Goal: Transaction & Acquisition: Purchase product/service

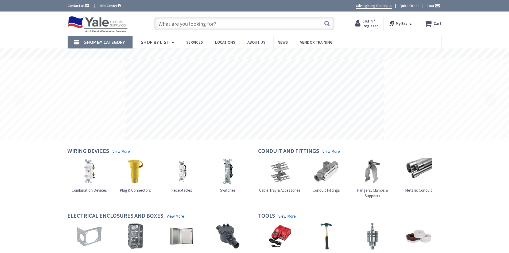
click at [212, 24] on input "text" at bounding box center [244, 23] width 181 height 13
paste input "DS16FK"
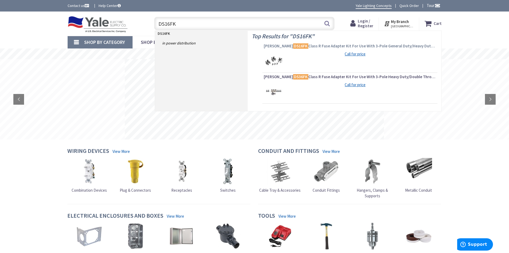
type input "DS16FK"
click at [319, 46] on span "Eaton DS16FK Class R Fuse Adapter Kit For Use With 3-Pole General Duty/Heavy Du…" at bounding box center [350, 45] width 172 height 5
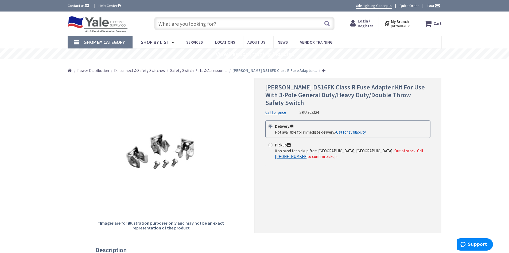
click at [204, 24] on input "text" at bounding box center [244, 23] width 181 height 13
click at [207, 27] on input "text" at bounding box center [244, 23] width 181 height 13
paste input "DG222NRB"
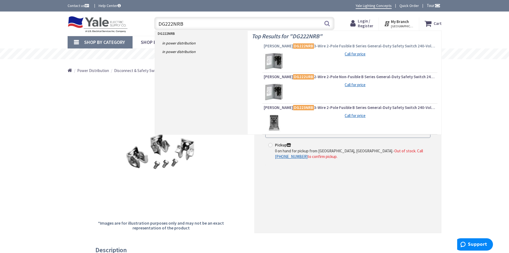
type input "DG222NRB"
click at [309, 47] on span "[PERSON_NAME] DG222NRB 3-Wire 2-Pole Fusible B Series General-Duty Safety Switc…" at bounding box center [350, 45] width 172 height 5
